Goal: Check status: Check status

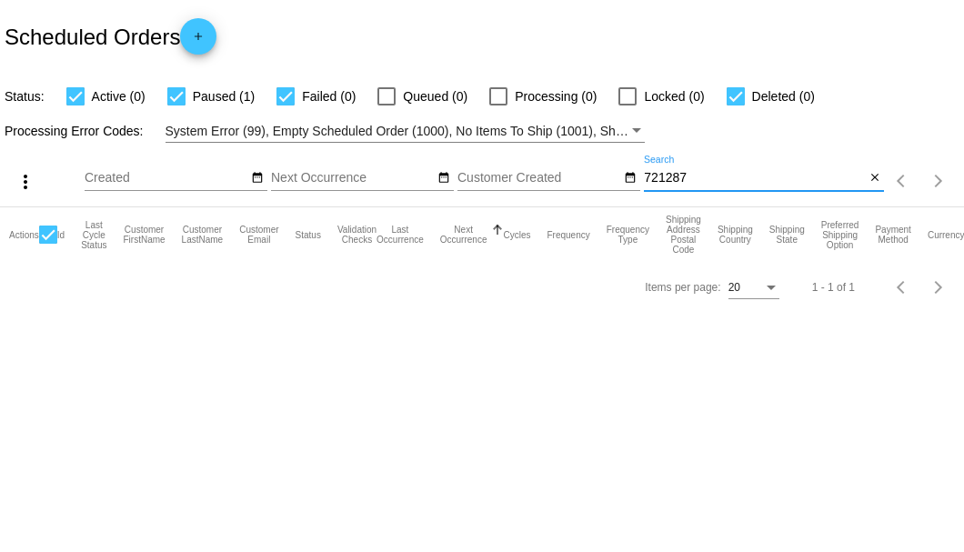
click at [670, 174] on input "721287" at bounding box center [754, 178] width 221 height 15
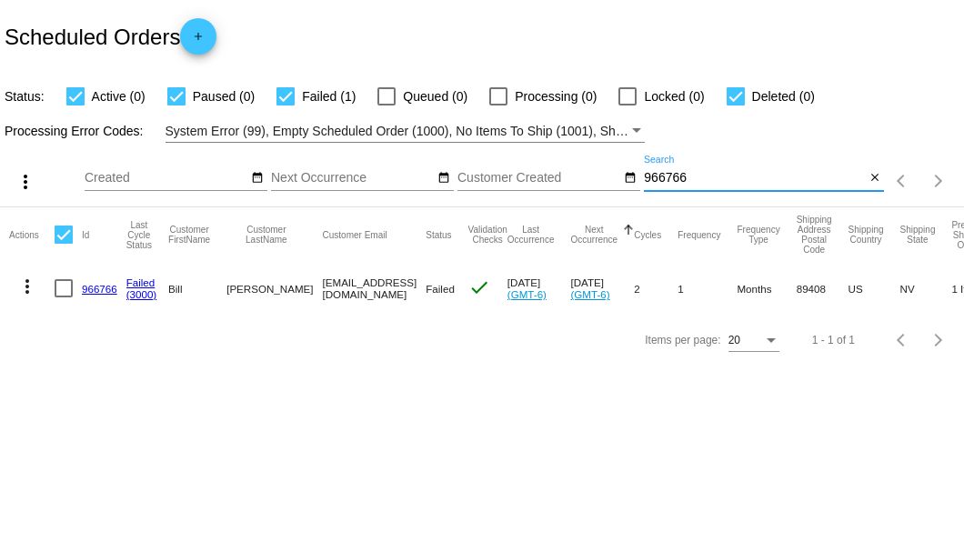
type input "966766"
click at [107, 286] on link "966766" at bounding box center [99, 289] width 35 height 12
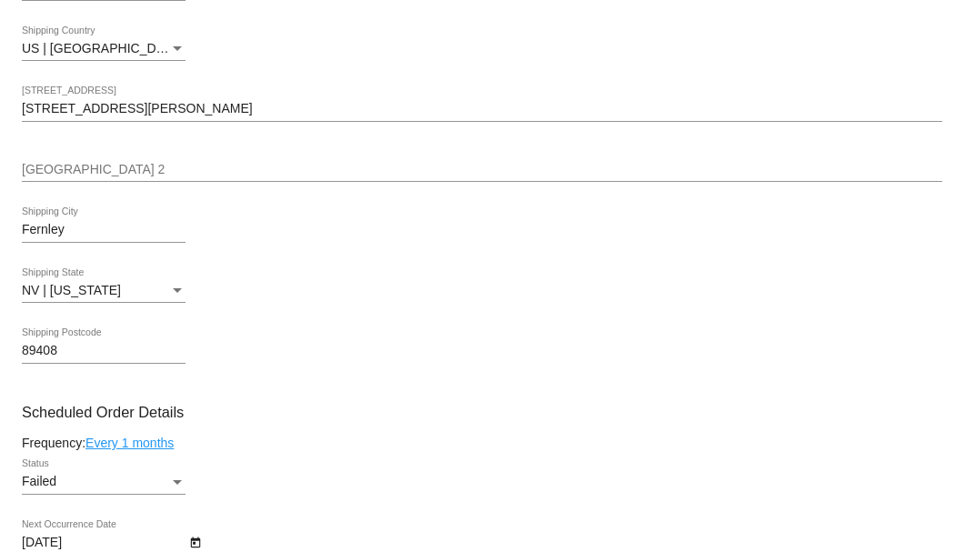
scroll to position [1031, 0]
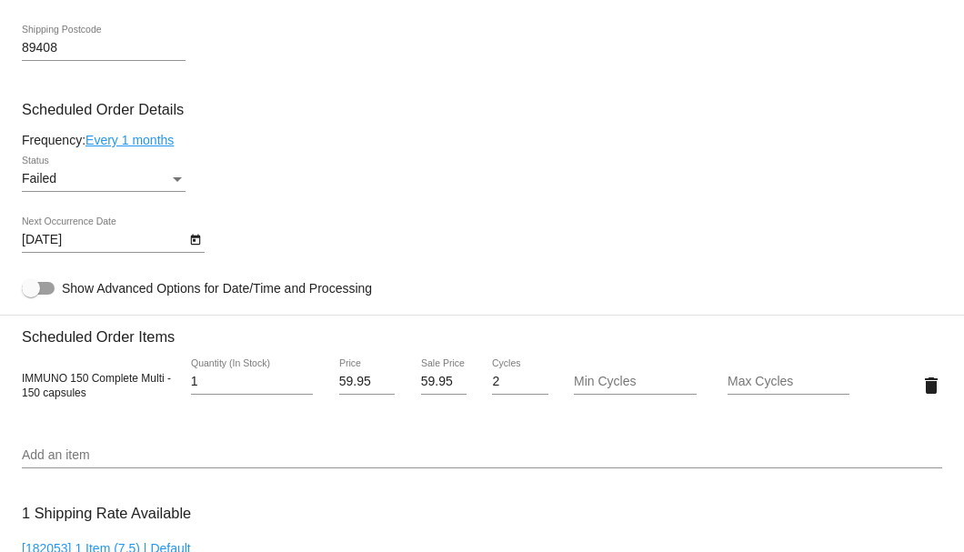
click at [180, 182] on div "Status" at bounding box center [177, 179] width 16 height 15
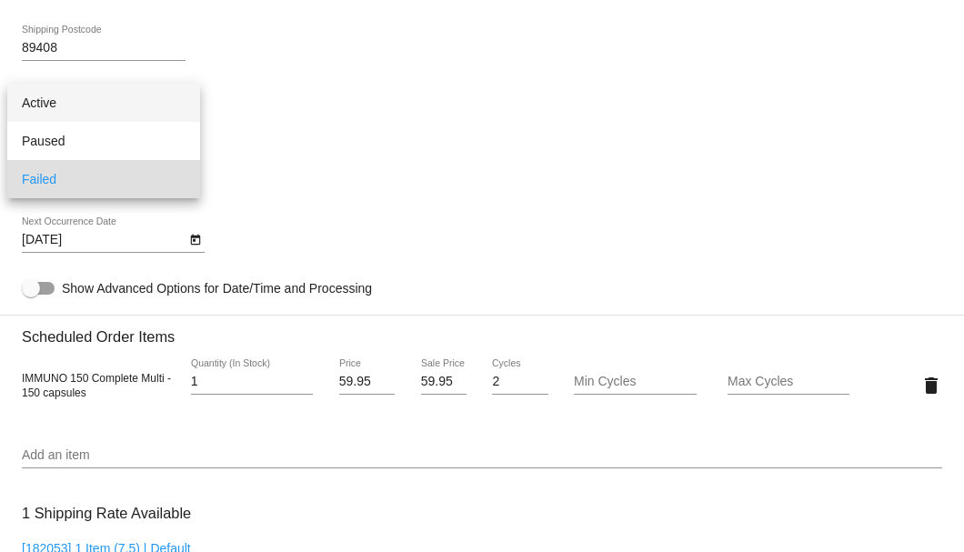
click at [164, 113] on span "Active" at bounding box center [104, 103] width 164 height 38
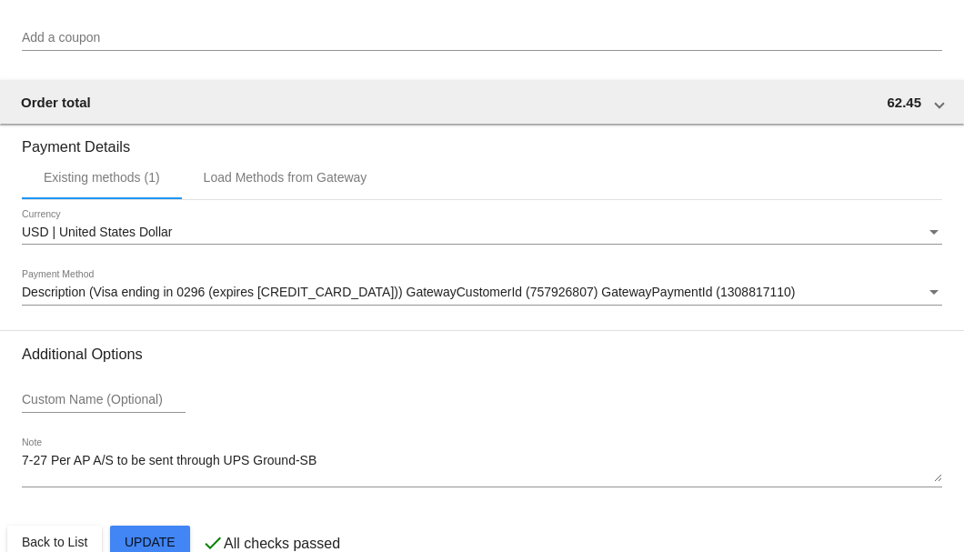
scroll to position [1794, 0]
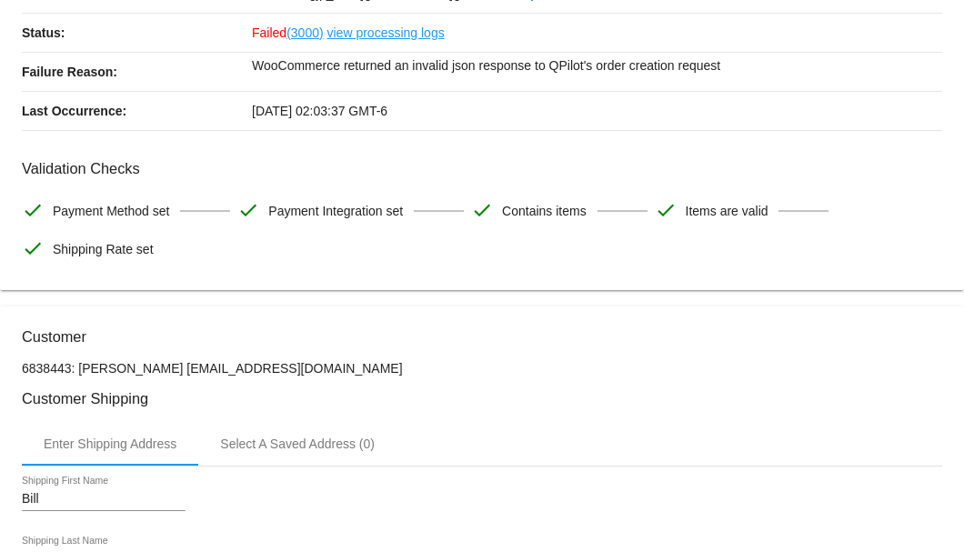
scroll to position [0, 0]
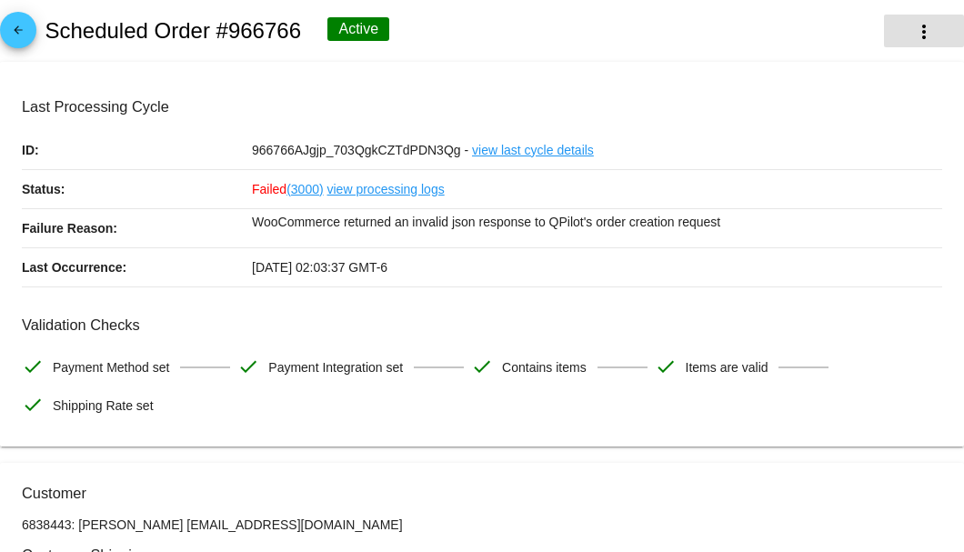
click at [901, 33] on button "more_vert" at bounding box center [924, 31] width 80 height 33
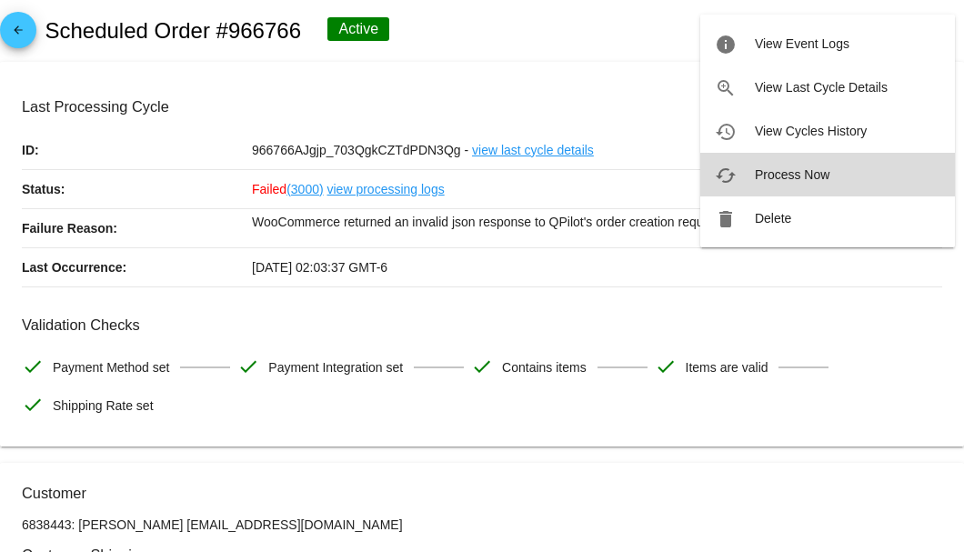
click at [809, 173] on span "Process Now" at bounding box center [792, 174] width 75 height 15
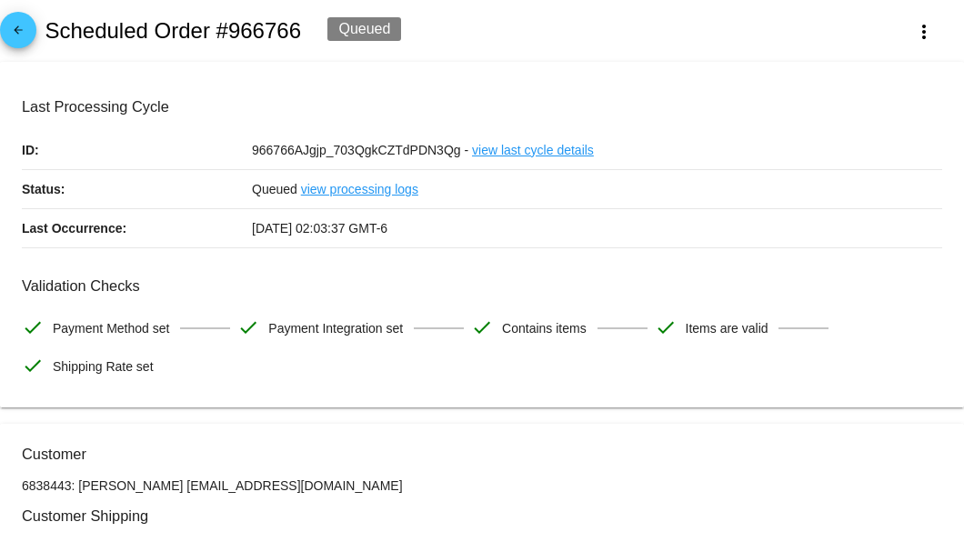
drag, startPoint x: 351, startPoint y: 486, endPoint x: 131, endPoint y: 488, distance: 220.2
click at [131, 488] on p "6838443: Bill Boyd 7755751233@exceptionalproducts.org" at bounding box center [482, 485] width 921 height 15
copy p "[EMAIL_ADDRESS][DOMAIN_NAME]"
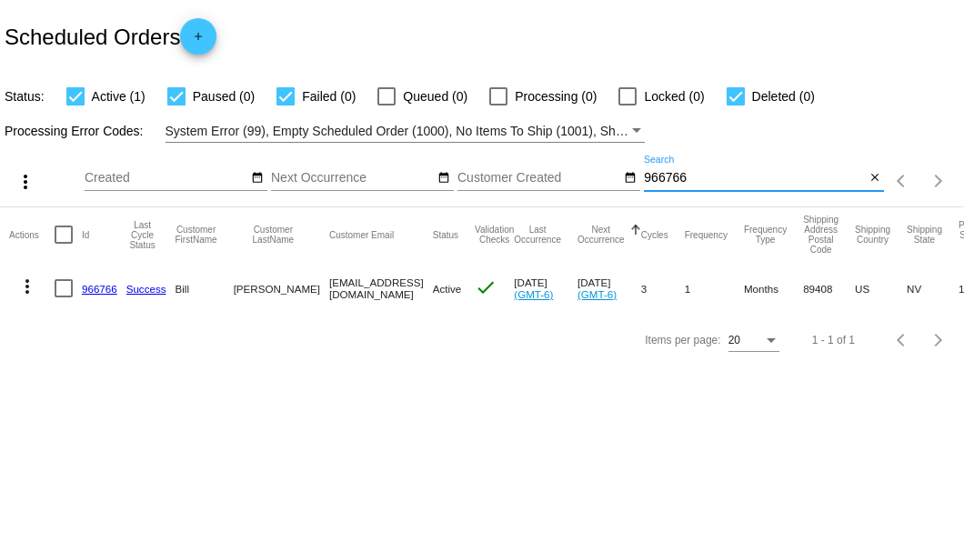
click at [682, 178] on input "966766" at bounding box center [754, 178] width 221 height 15
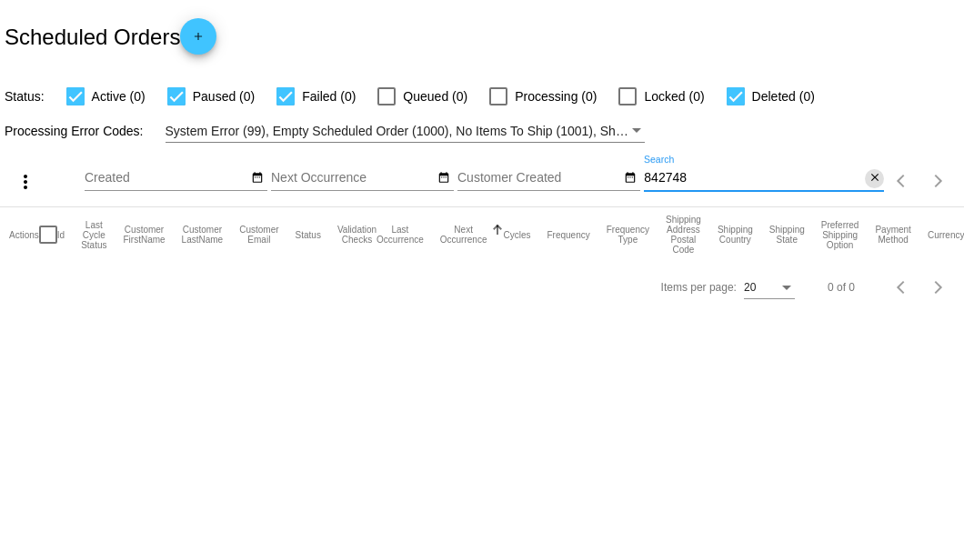
type input "842748"
click at [870, 182] on mat-icon "close" at bounding box center [875, 178] width 13 height 15
